Goal: Check status: Check status

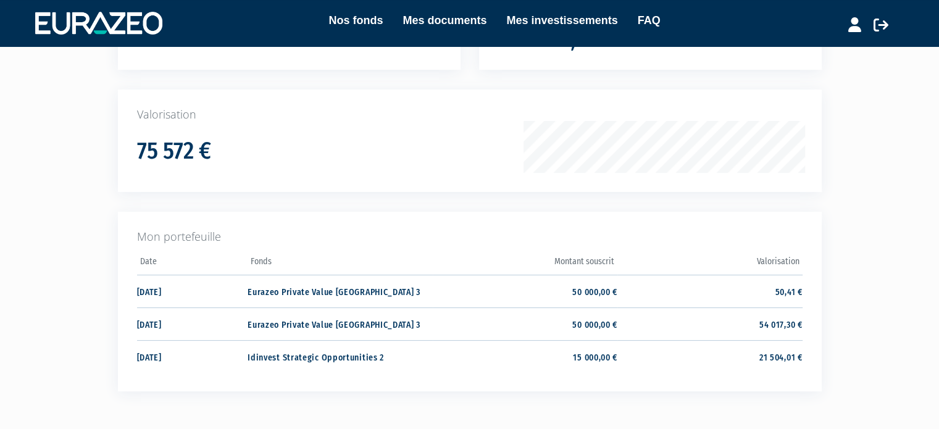
scroll to position [154, 0]
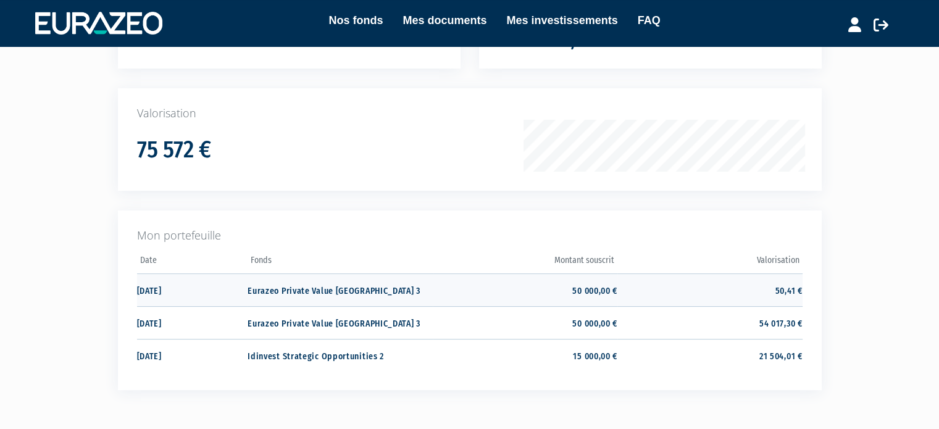
click at [388, 293] on td "Eurazeo Private Value [GEOGRAPHIC_DATA] 3" at bounding box center [340, 290] width 185 height 33
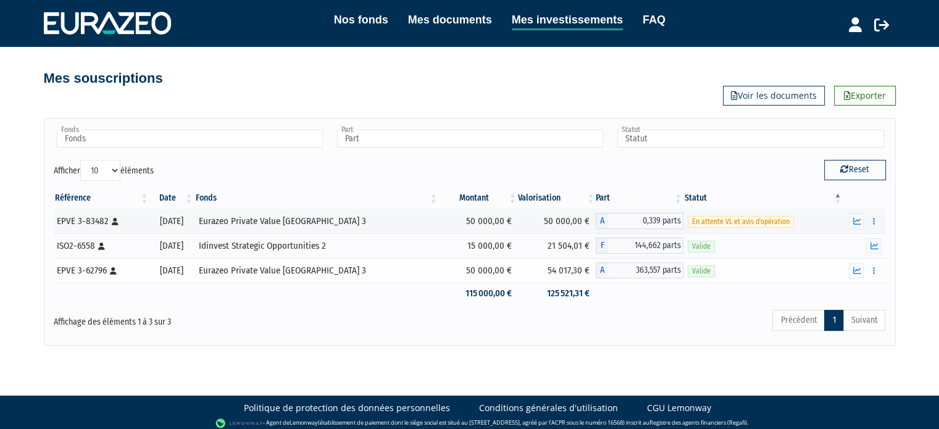
click at [708, 266] on div "Valide" at bounding box center [763, 270] width 151 height 13
click at [533, 276] on td "54 017,30 €" at bounding box center [557, 270] width 78 height 25
